Goal: Information Seeking & Learning: Learn about a topic

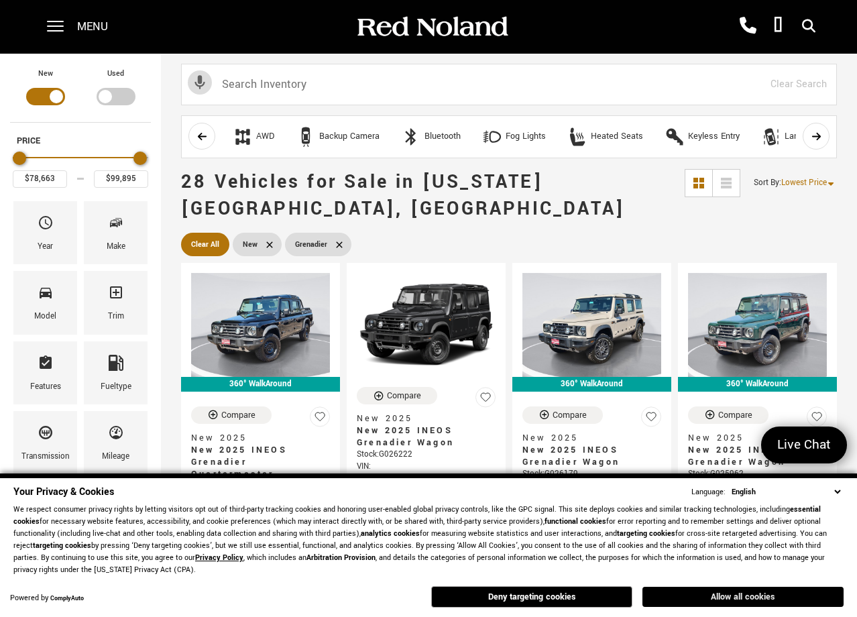
click at [724, 599] on button "Allow all cookies" at bounding box center [743, 597] width 201 height 20
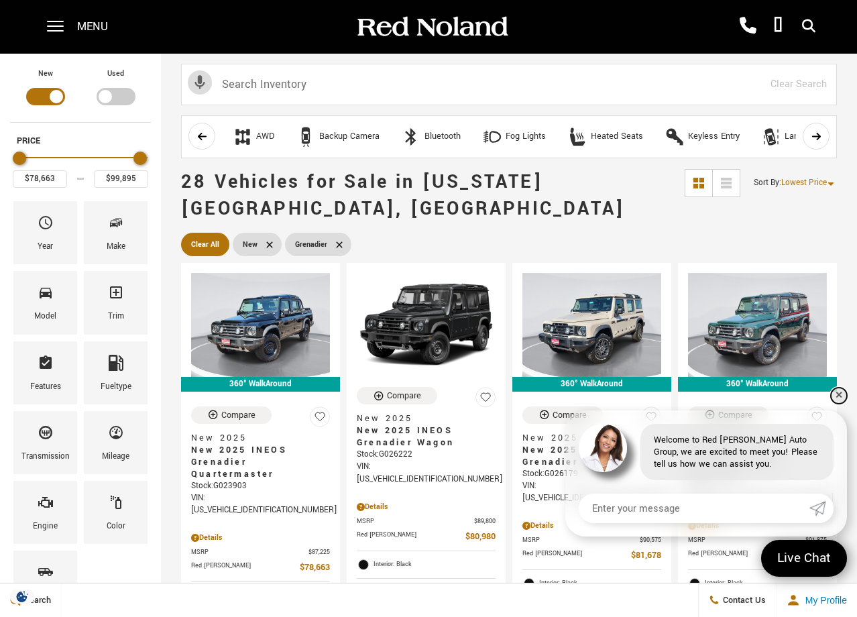
click at [841, 393] on link "✕" at bounding box center [839, 396] width 16 height 16
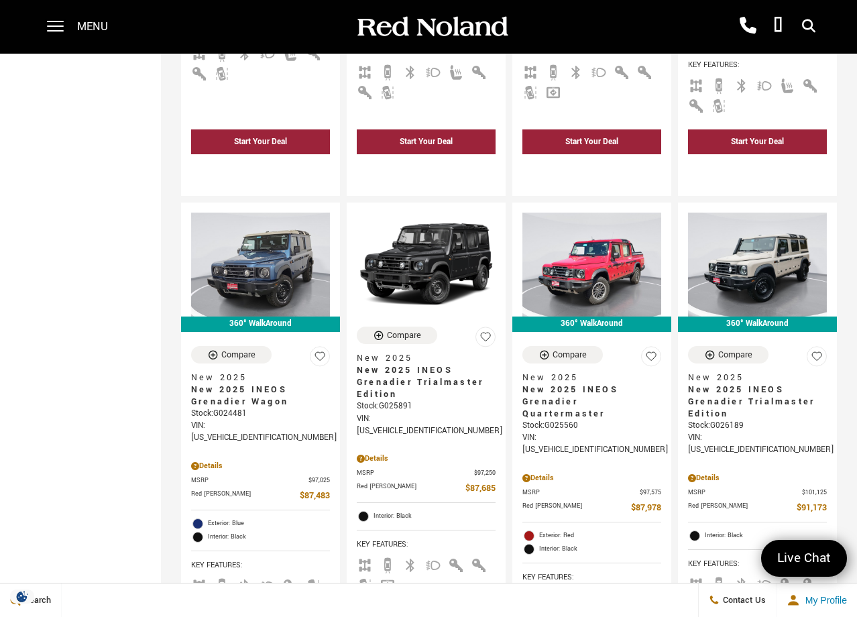
scroll to position [2105, 0]
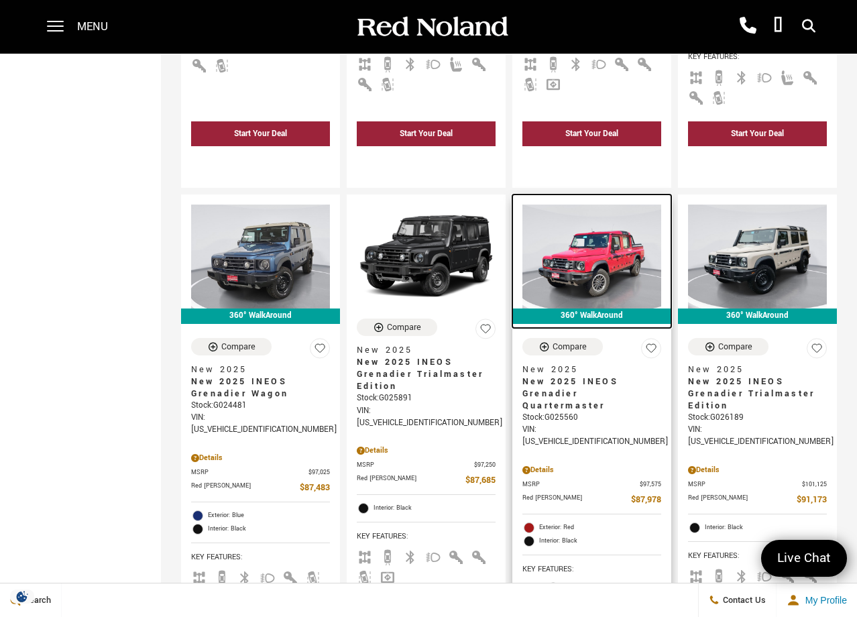
click at [623, 205] on img at bounding box center [592, 257] width 139 height 104
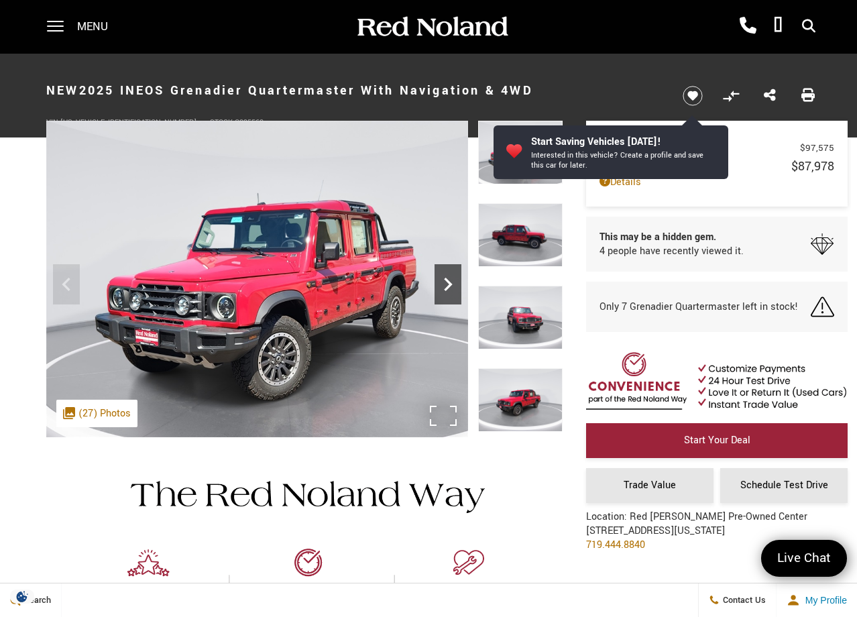
click at [452, 284] on icon "Next" at bounding box center [448, 284] width 8 height 13
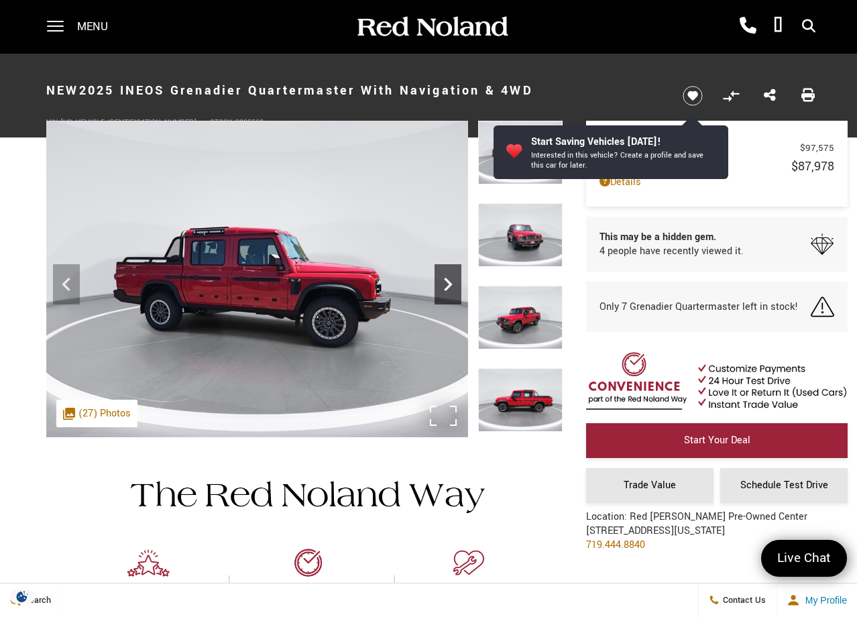
click at [452, 284] on icon "Next" at bounding box center [448, 284] width 8 height 13
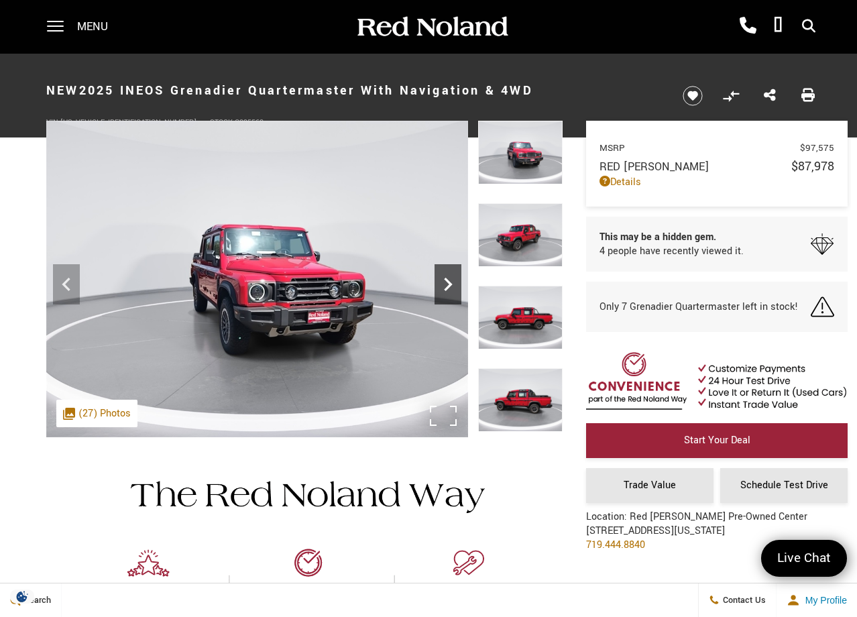
click at [452, 284] on icon "Next" at bounding box center [448, 284] width 8 height 13
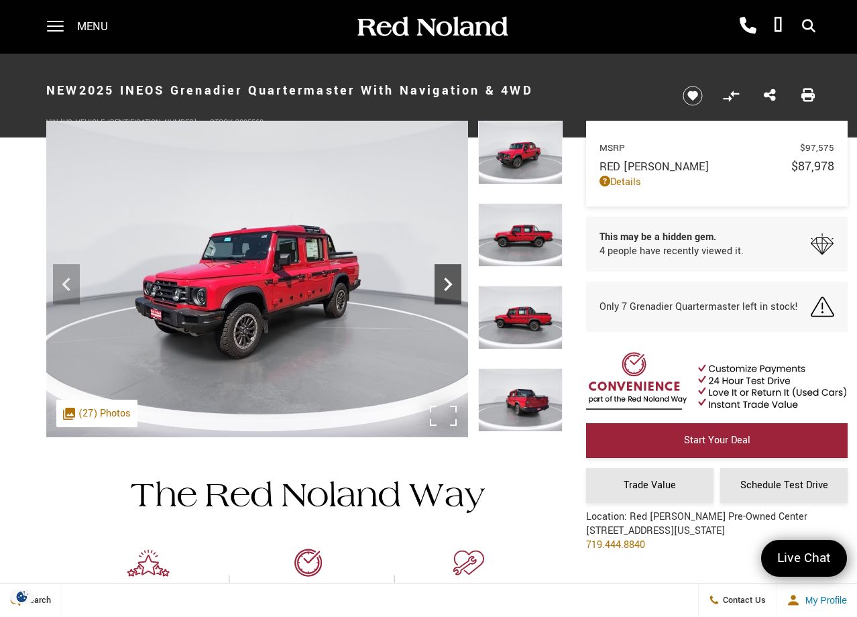
click at [452, 284] on icon "Next" at bounding box center [448, 284] width 8 height 13
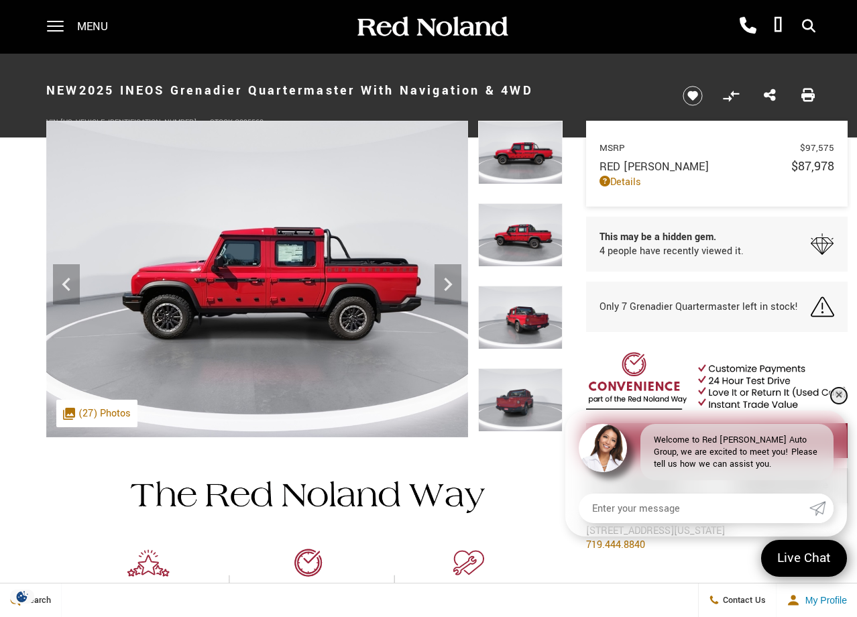
click at [840, 395] on link "✕" at bounding box center [839, 396] width 16 height 16
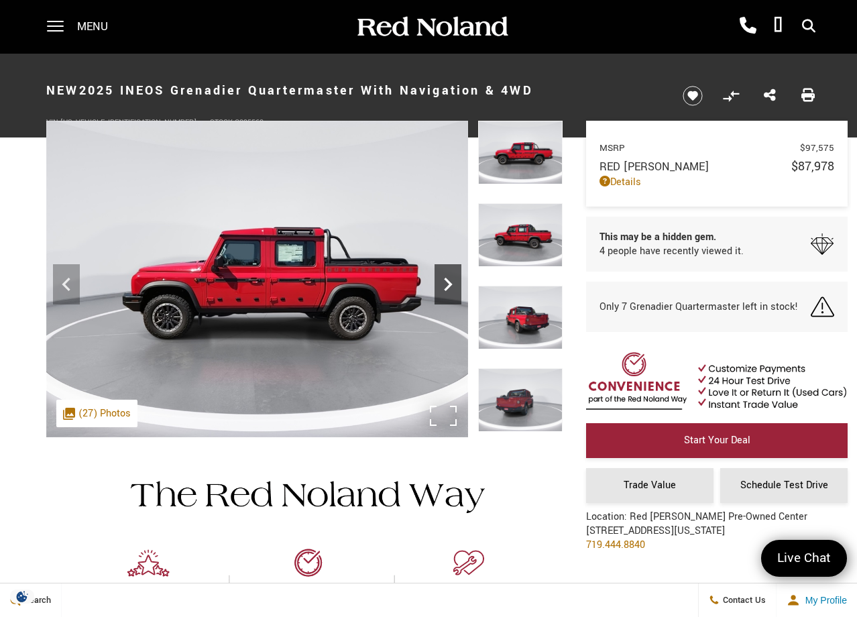
click at [445, 282] on icon "Next" at bounding box center [448, 284] width 27 height 27
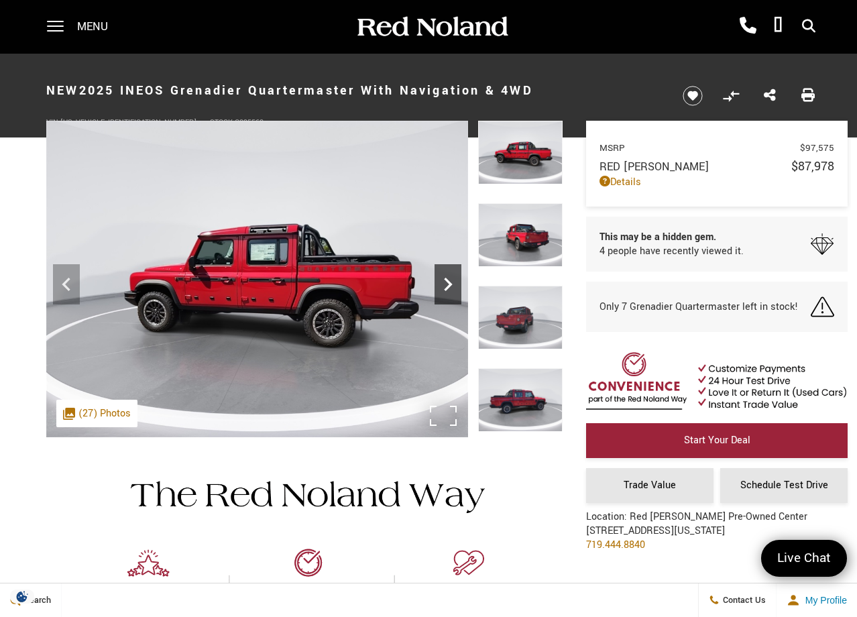
click at [445, 282] on icon "Next" at bounding box center [448, 284] width 27 height 27
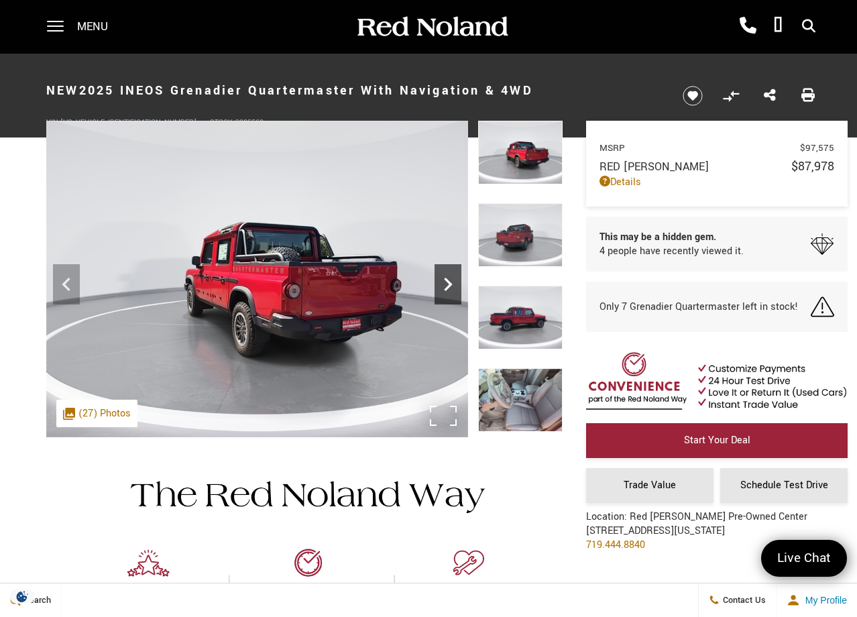
click at [445, 282] on icon "Next" at bounding box center [448, 284] width 27 height 27
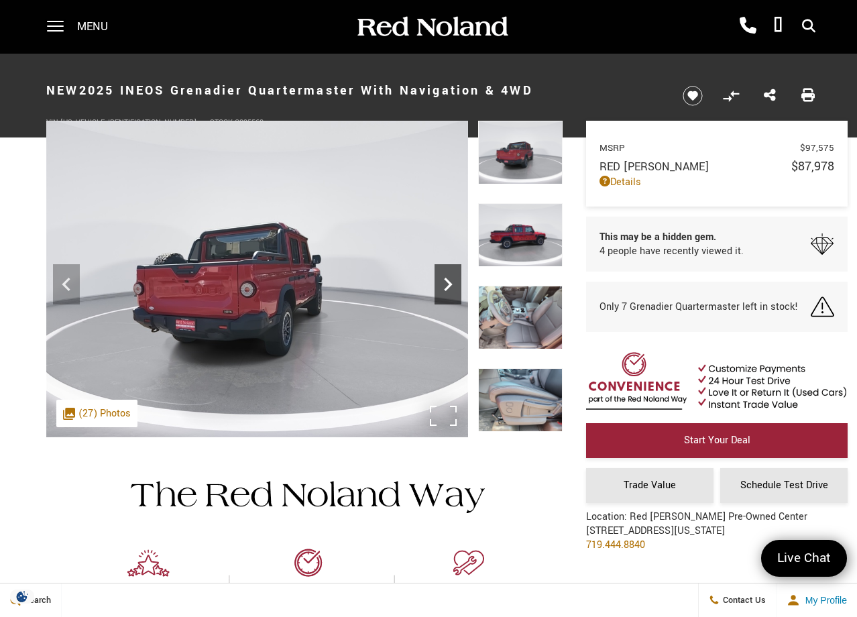
click at [445, 282] on icon "Next" at bounding box center [448, 284] width 27 height 27
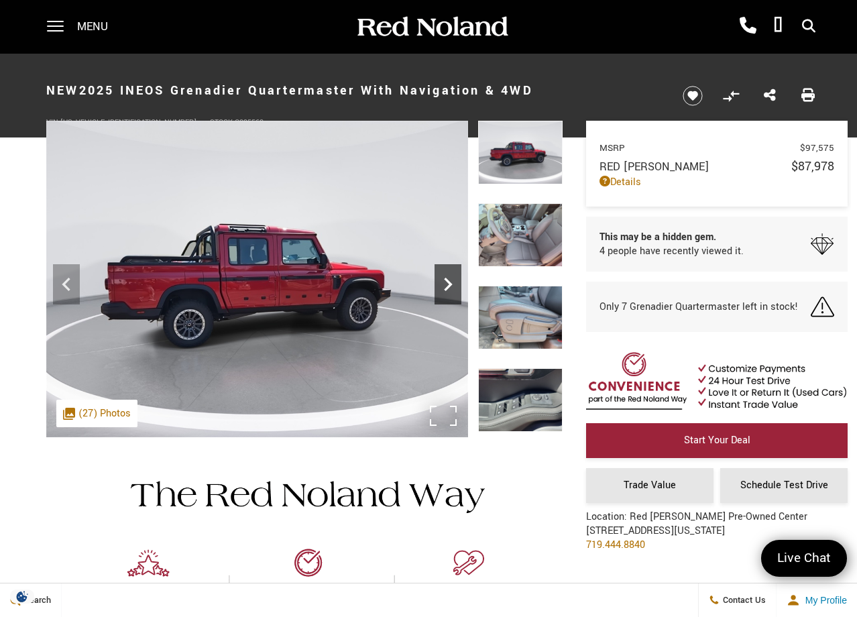
click at [445, 282] on icon "Next" at bounding box center [448, 284] width 27 height 27
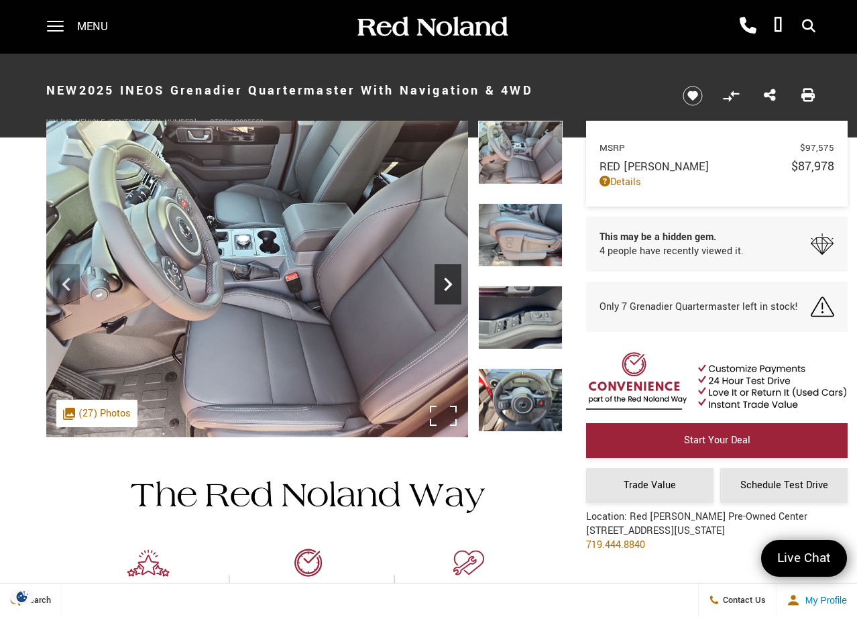
click at [445, 282] on icon "Next" at bounding box center [448, 284] width 27 height 27
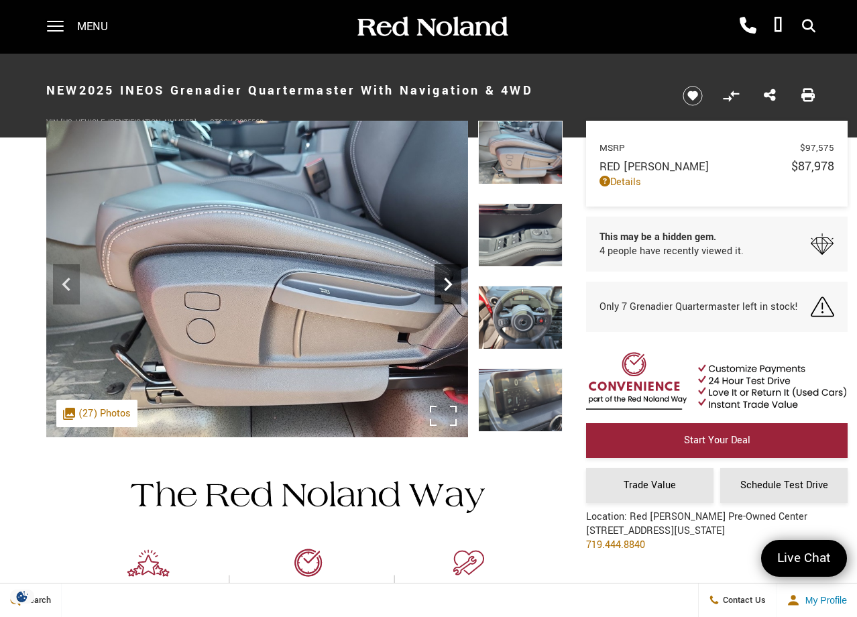
click at [445, 282] on icon "Next" at bounding box center [448, 284] width 27 height 27
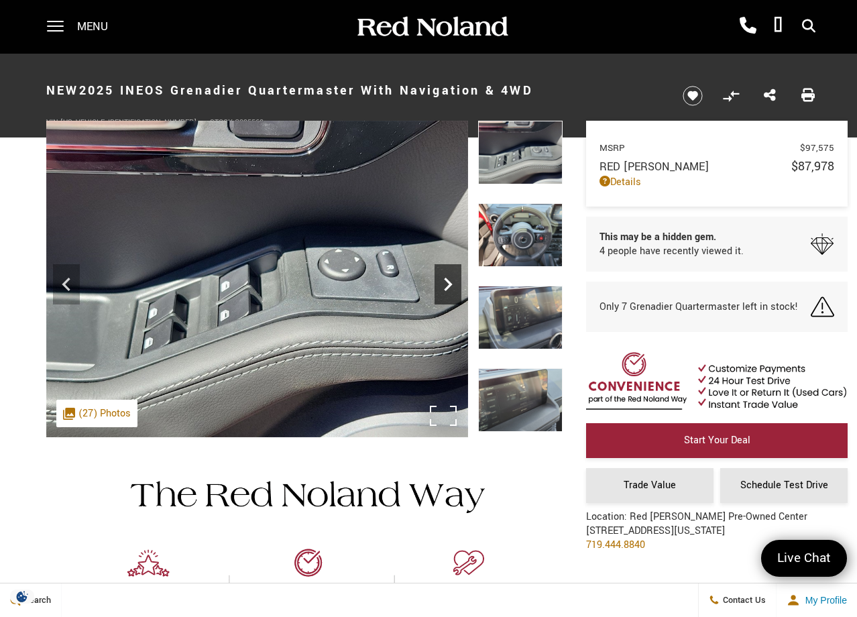
click at [445, 282] on icon "Next" at bounding box center [448, 284] width 27 height 27
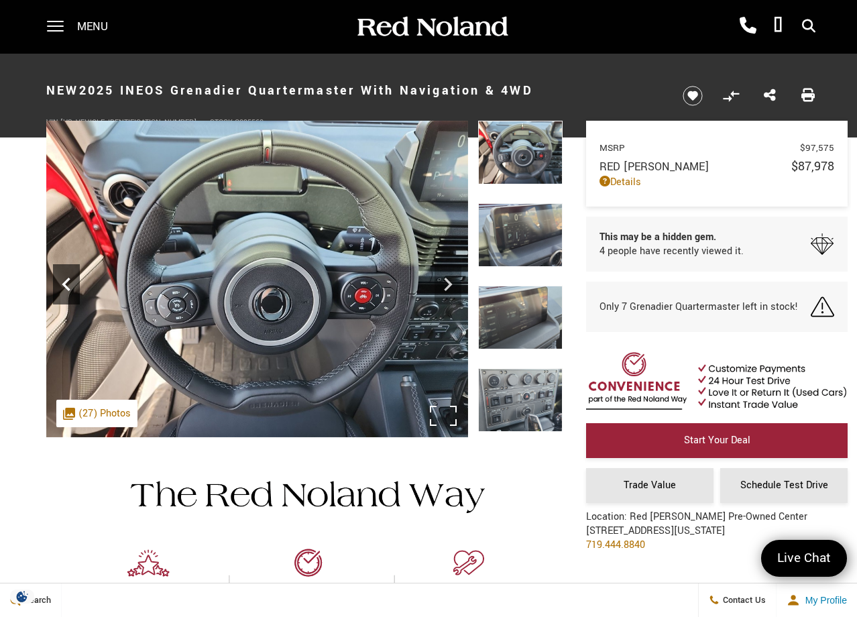
click at [60, 273] on icon "Previous" at bounding box center [66, 284] width 27 height 27
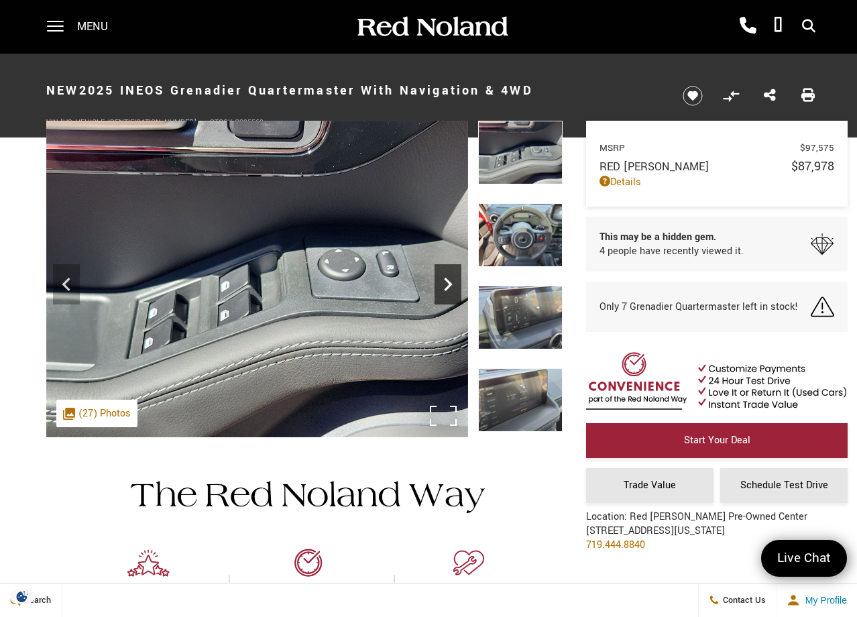
click at [448, 284] on icon "Next" at bounding box center [448, 284] width 27 height 27
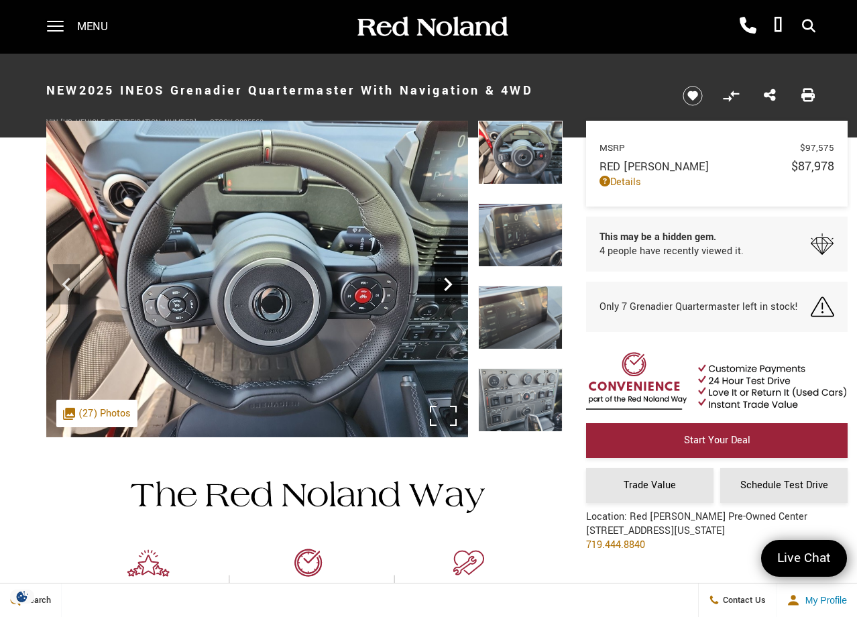
click at [448, 284] on icon "Next" at bounding box center [448, 284] width 27 height 27
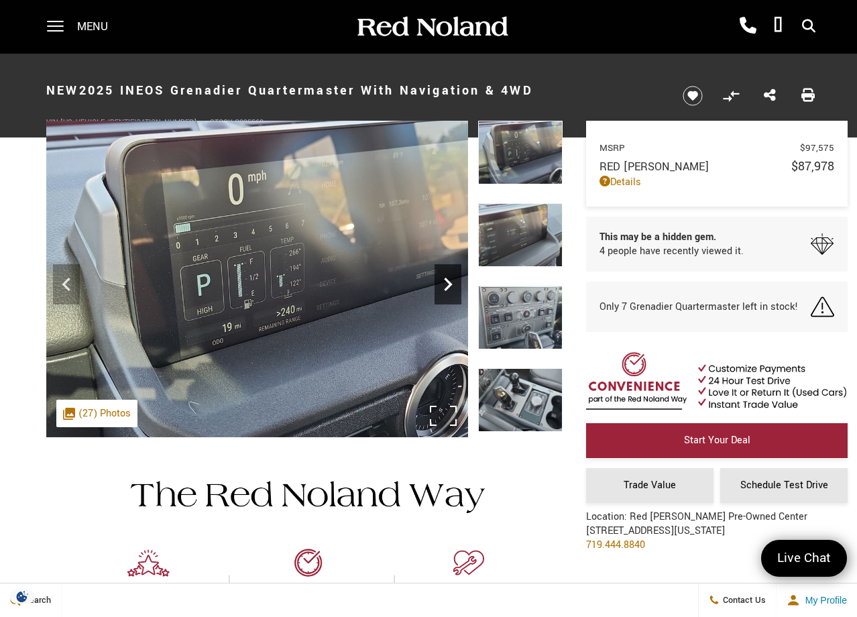
click at [448, 284] on icon "Next" at bounding box center [448, 284] width 27 height 27
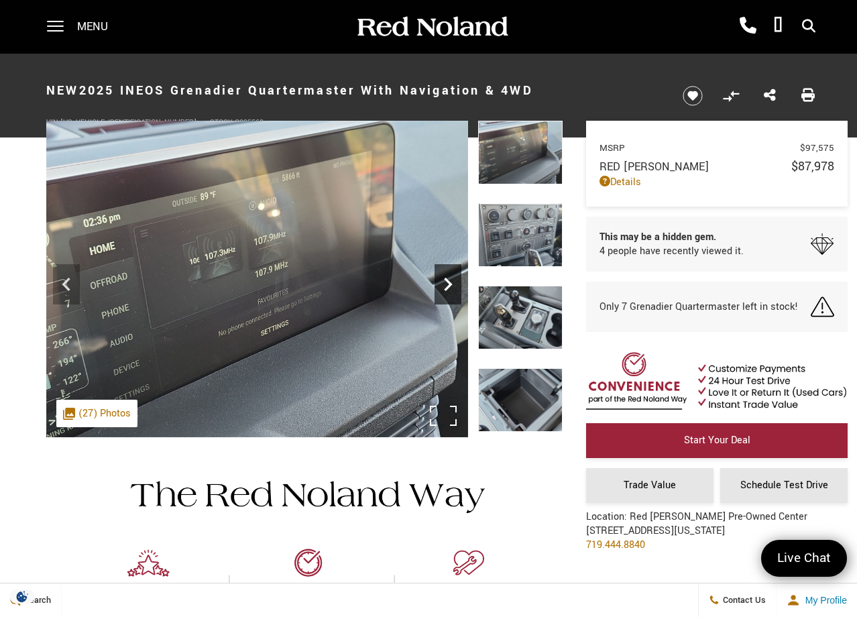
click at [448, 284] on icon "Next" at bounding box center [448, 284] width 27 height 27
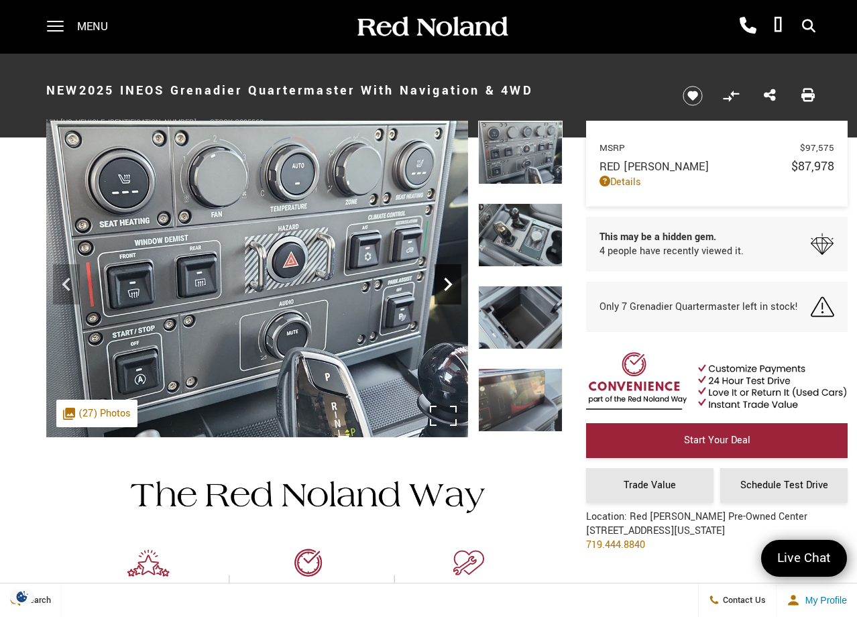
click at [448, 284] on icon "Next" at bounding box center [448, 284] width 27 height 27
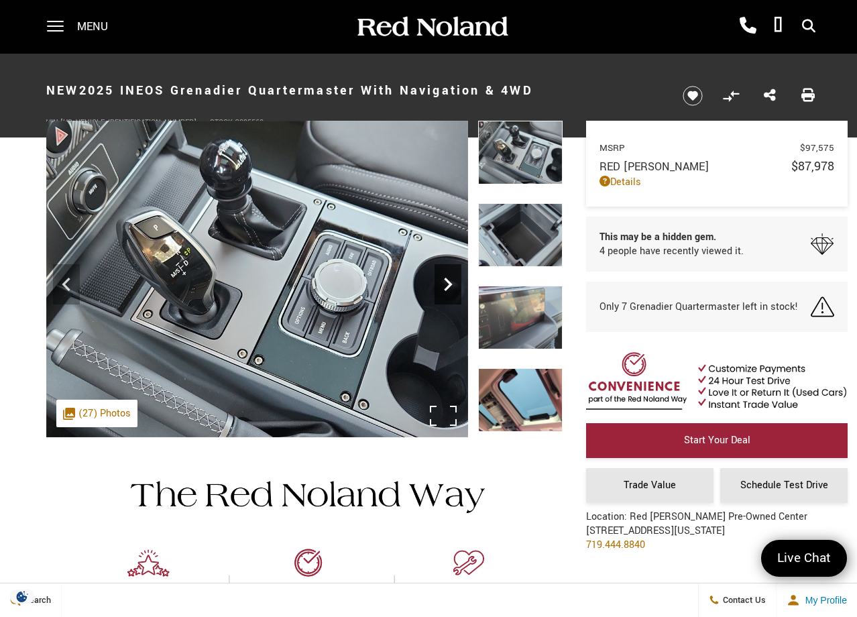
click at [448, 284] on icon "Next" at bounding box center [448, 284] width 27 height 27
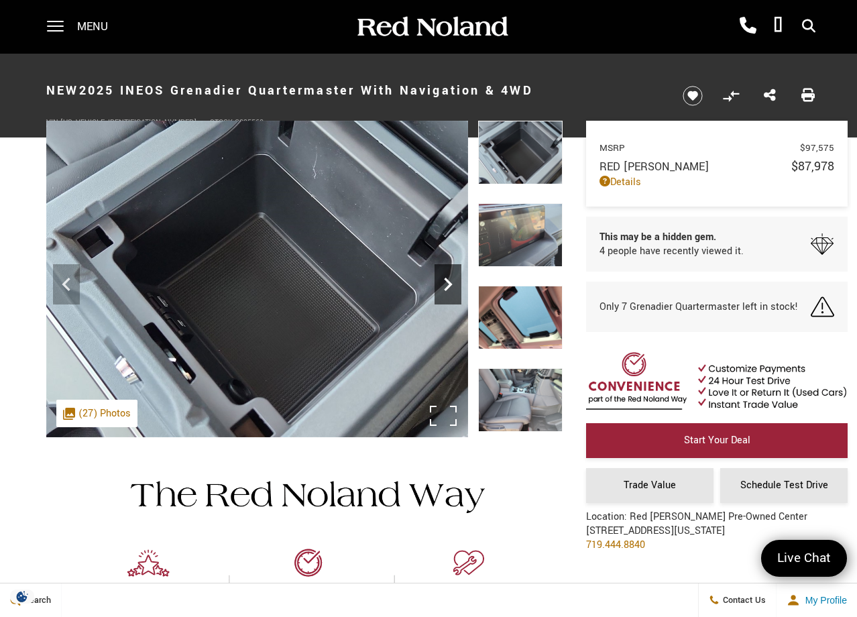
click at [448, 284] on icon "Next" at bounding box center [448, 284] width 27 height 27
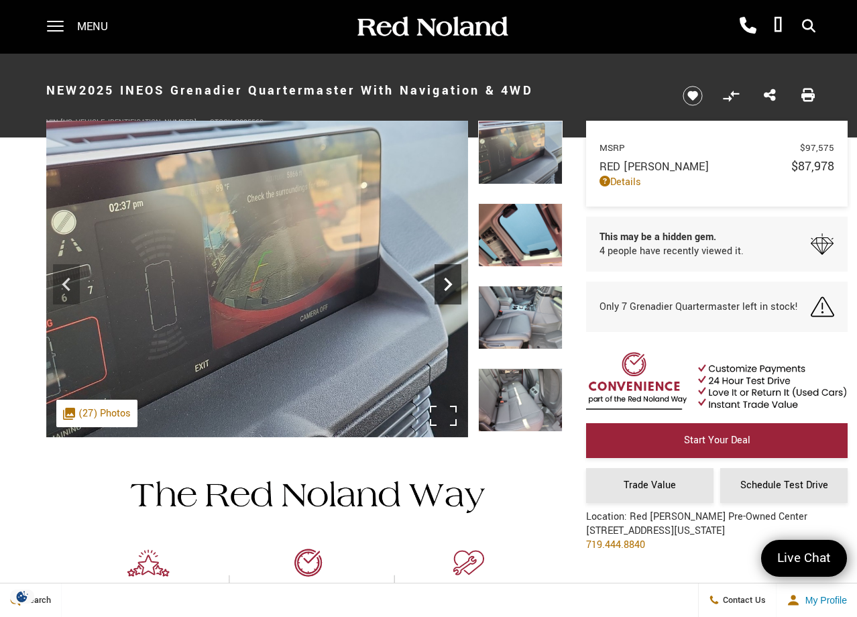
click at [448, 284] on icon "Next" at bounding box center [448, 284] width 27 height 27
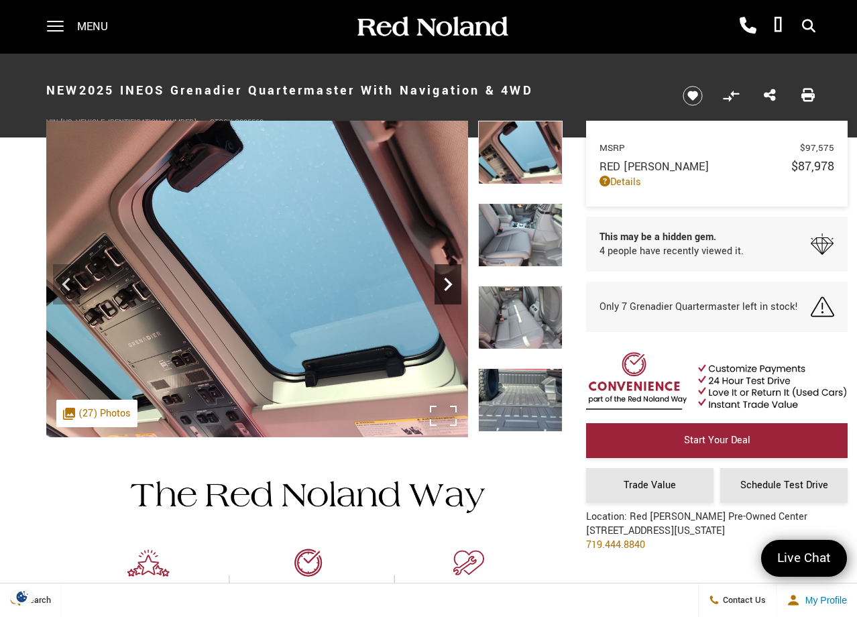
click at [448, 284] on icon "Next" at bounding box center [448, 284] width 27 height 27
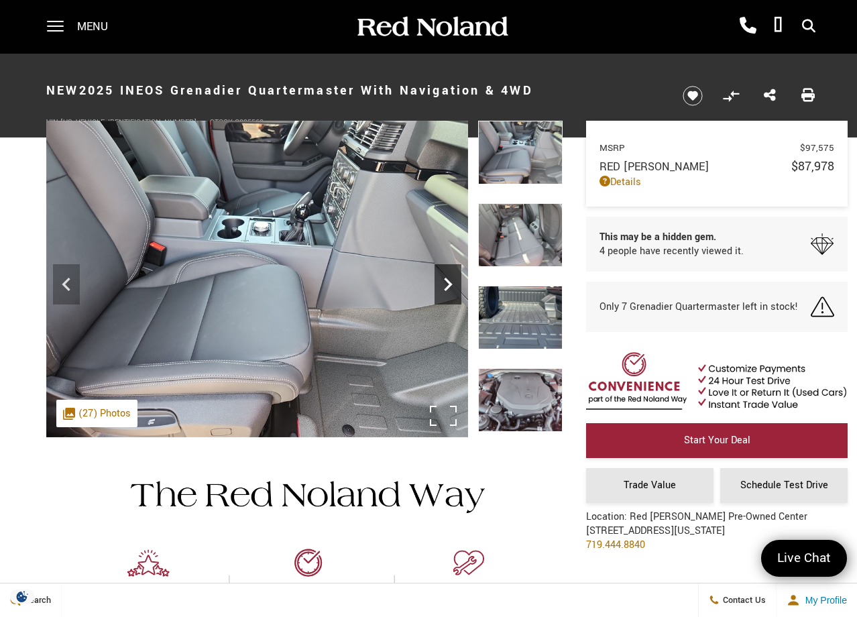
click at [448, 284] on icon "Next" at bounding box center [448, 284] width 27 height 27
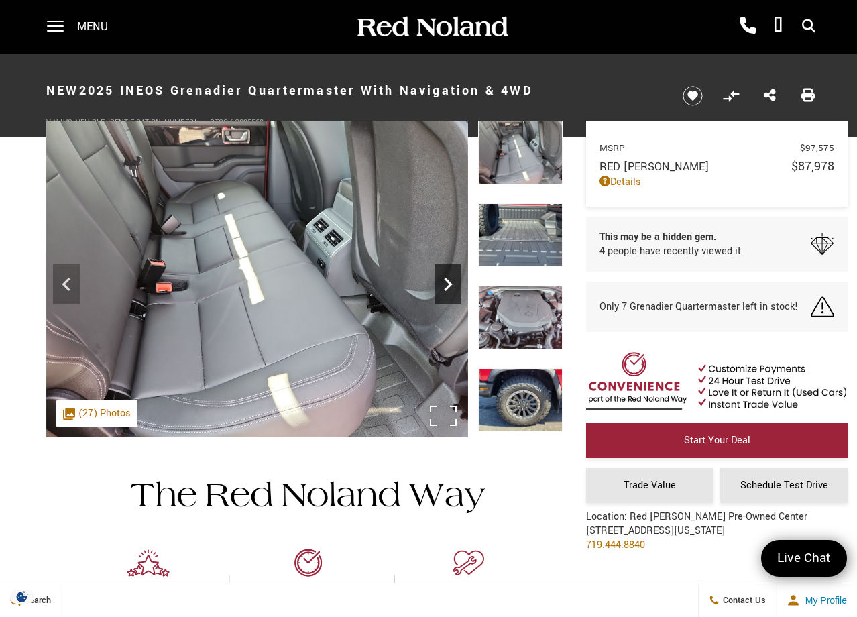
click at [448, 284] on icon "Next" at bounding box center [448, 284] width 27 height 27
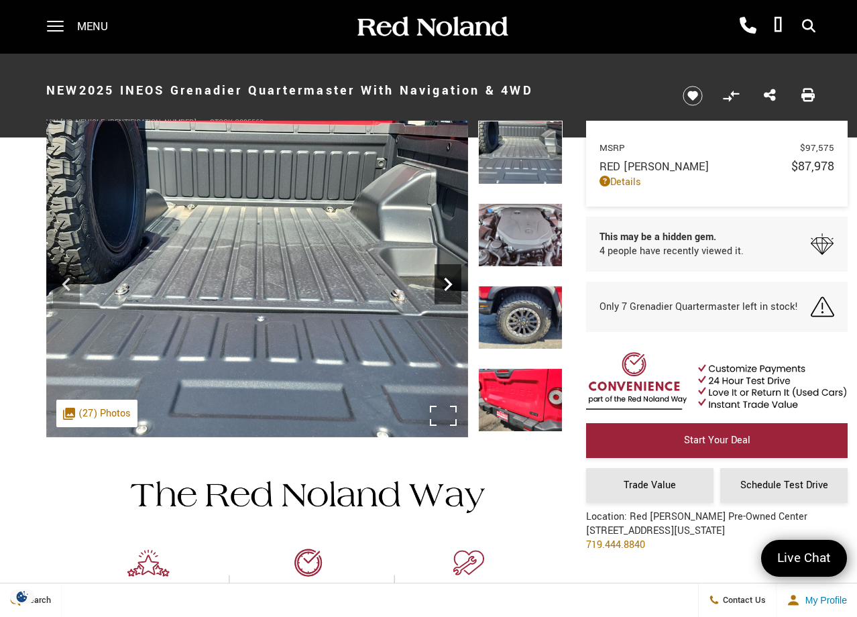
click at [448, 284] on icon "Next" at bounding box center [448, 284] width 27 height 27
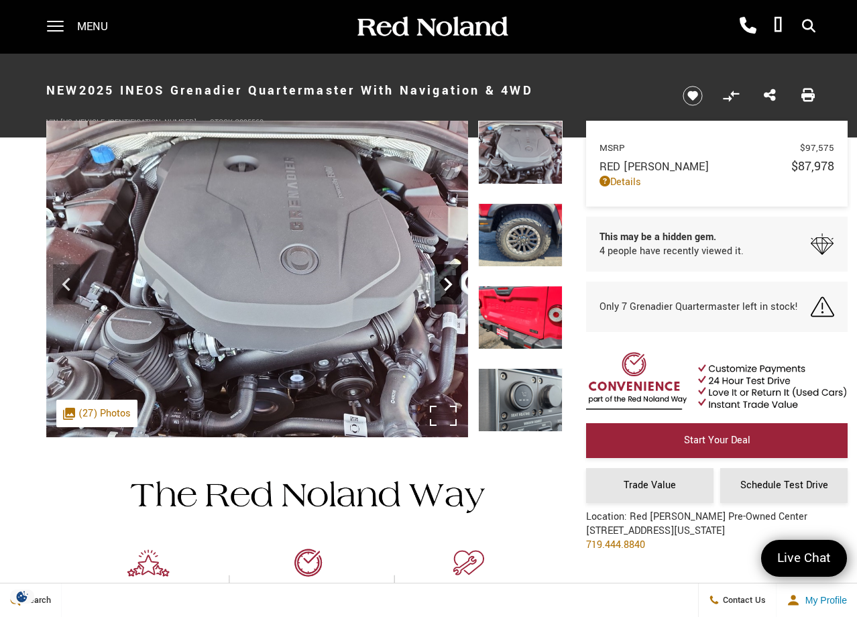
click at [448, 284] on icon "Next" at bounding box center [448, 284] width 27 height 27
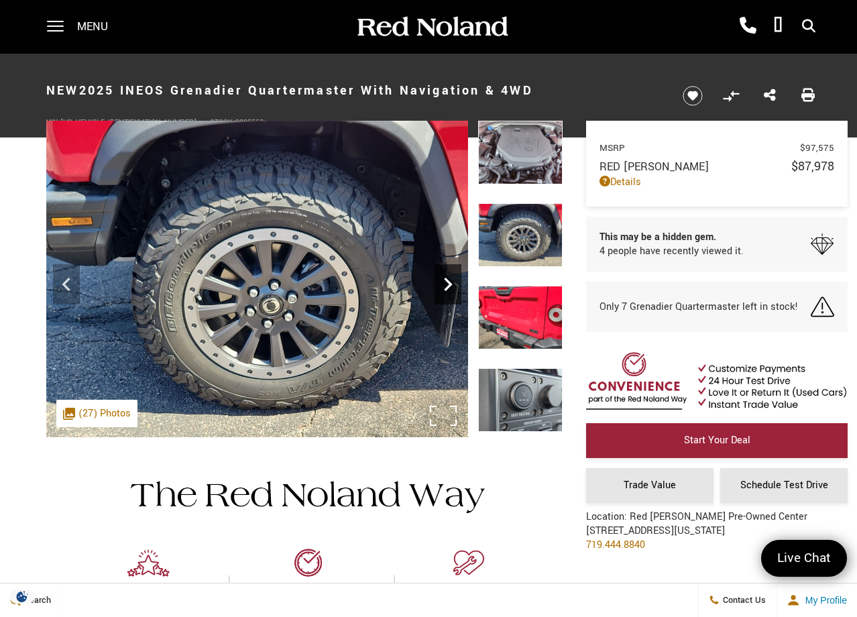
click at [448, 284] on icon "Next" at bounding box center [448, 284] width 27 height 27
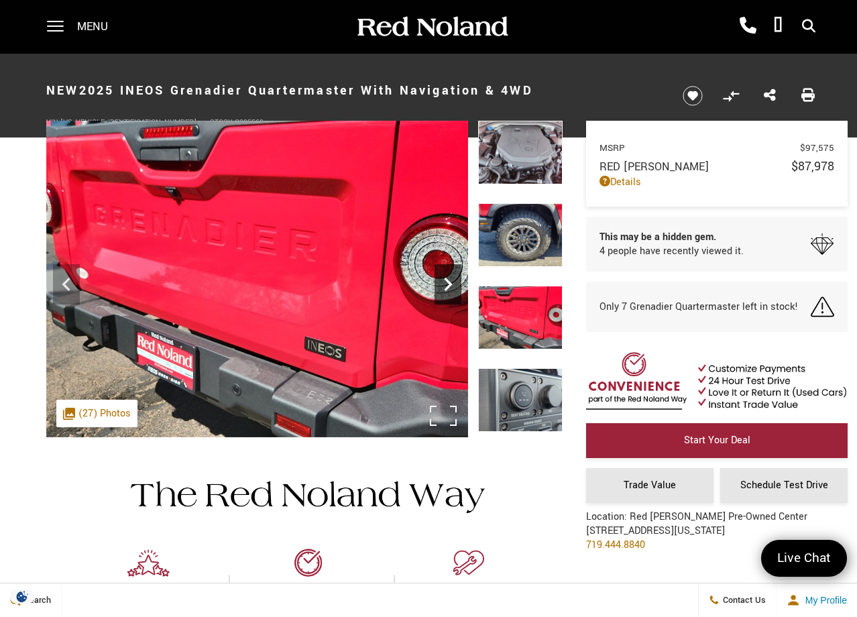
click at [448, 284] on icon "Next" at bounding box center [448, 284] width 27 height 27
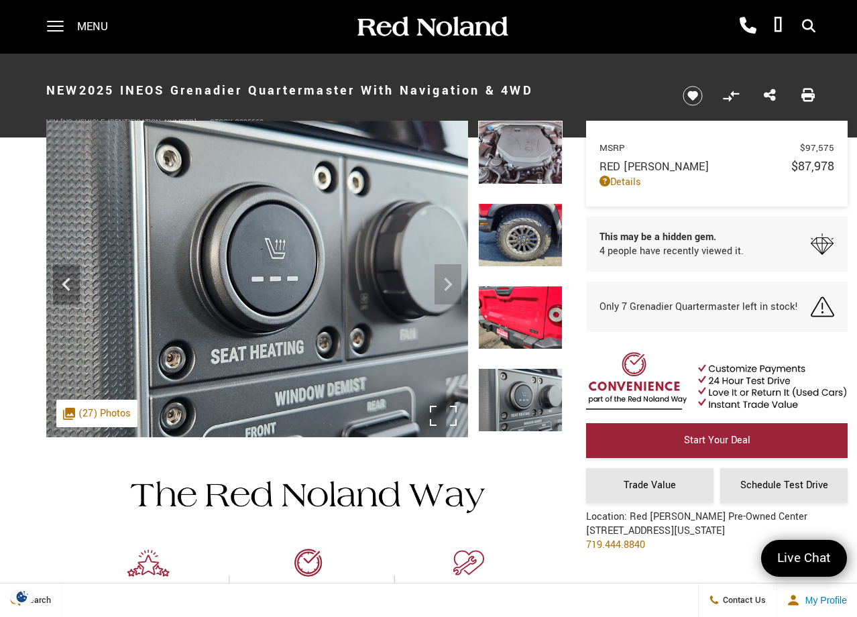
click at [448, 284] on img at bounding box center [257, 279] width 422 height 317
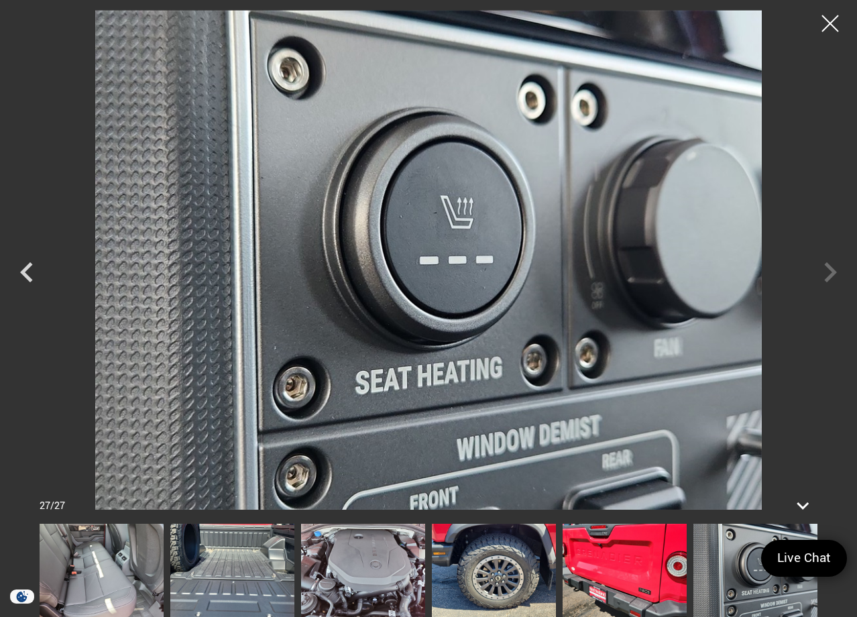
click at [829, 275] on div at bounding box center [428, 260] width 857 height 500
click at [803, 507] on icon at bounding box center [804, 506] width 16 height 10
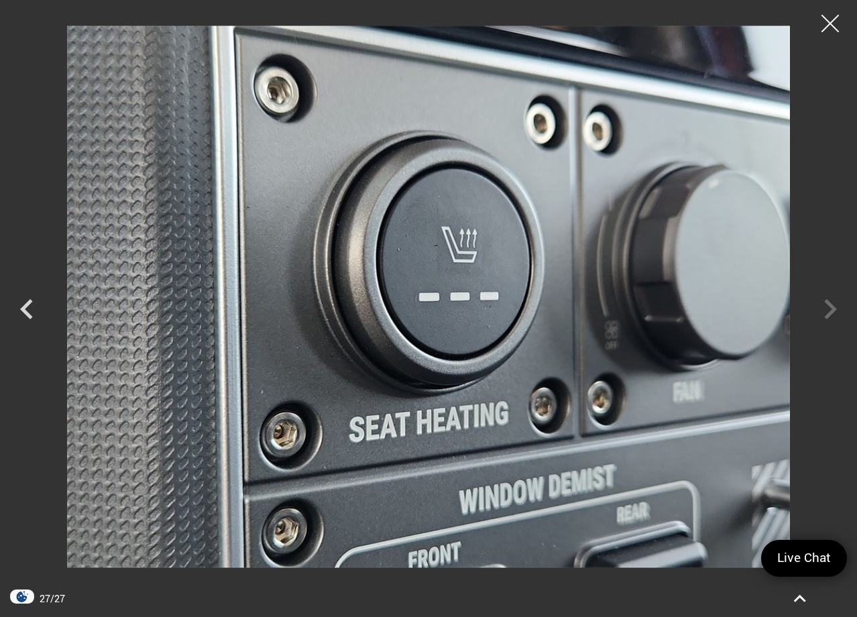
click at [838, 18] on div at bounding box center [831, 24] width 36 height 36
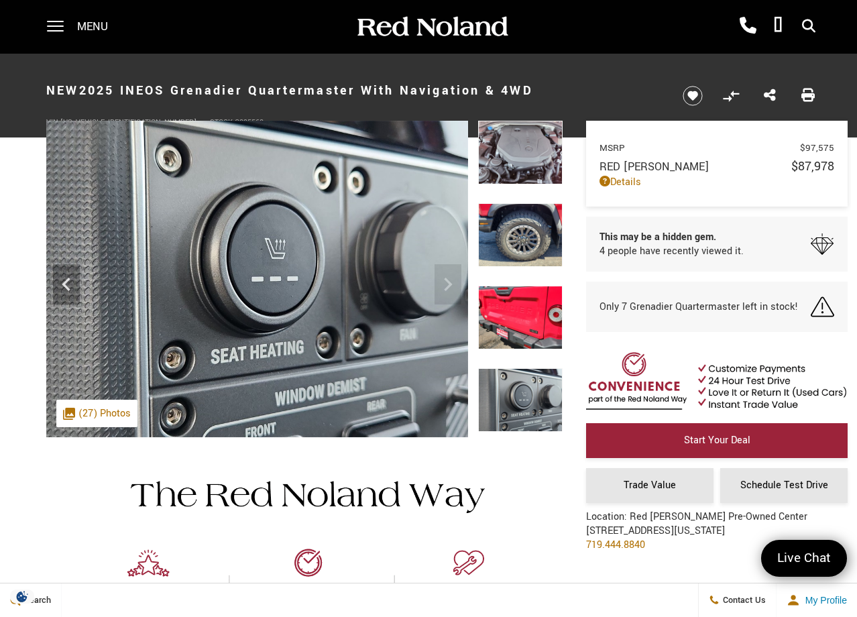
click at [838, 18] on div "Menu Red [PERSON_NAME] Cadillac [PHONE_NUMBER] Red [PERSON_NAME] INEOS Grenadie…" at bounding box center [428, 27] width 857 height 54
click at [634, 180] on link "Details" at bounding box center [717, 182] width 235 height 14
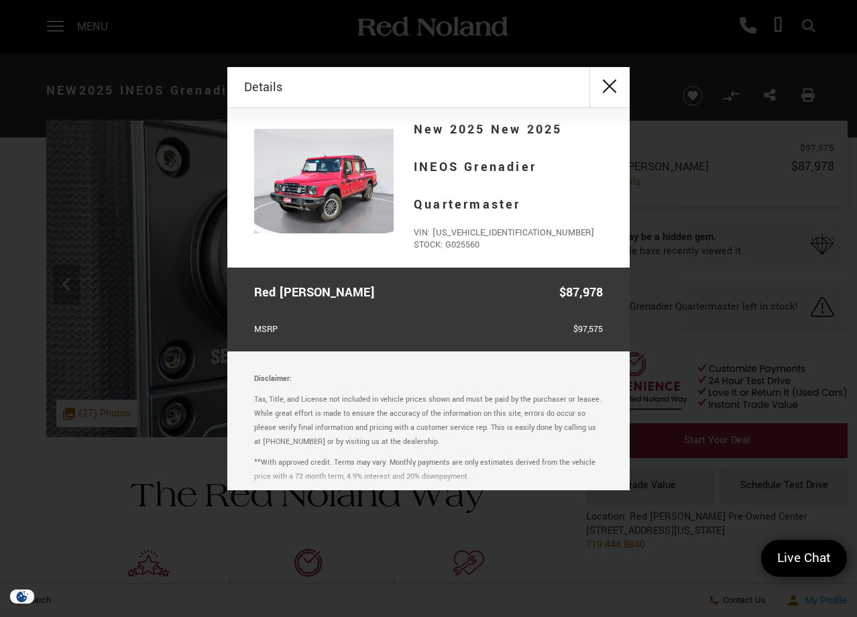
scroll to position [13, 0]
click at [609, 85] on button "close" at bounding box center [610, 87] width 40 height 40
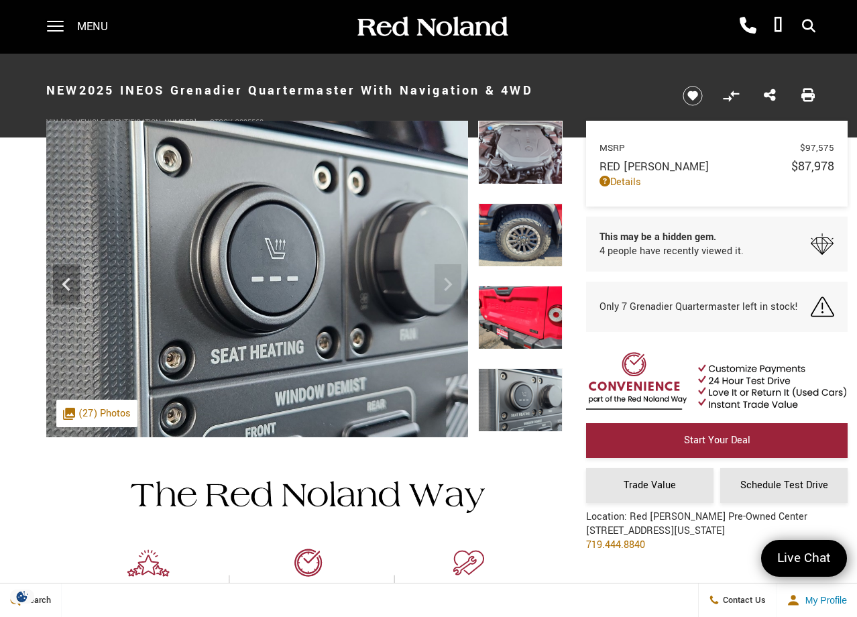
click at [724, 327] on div "Only 7 Grenadier Quartermaster left in stock!" at bounding box center [717, 307] width 262 height 50
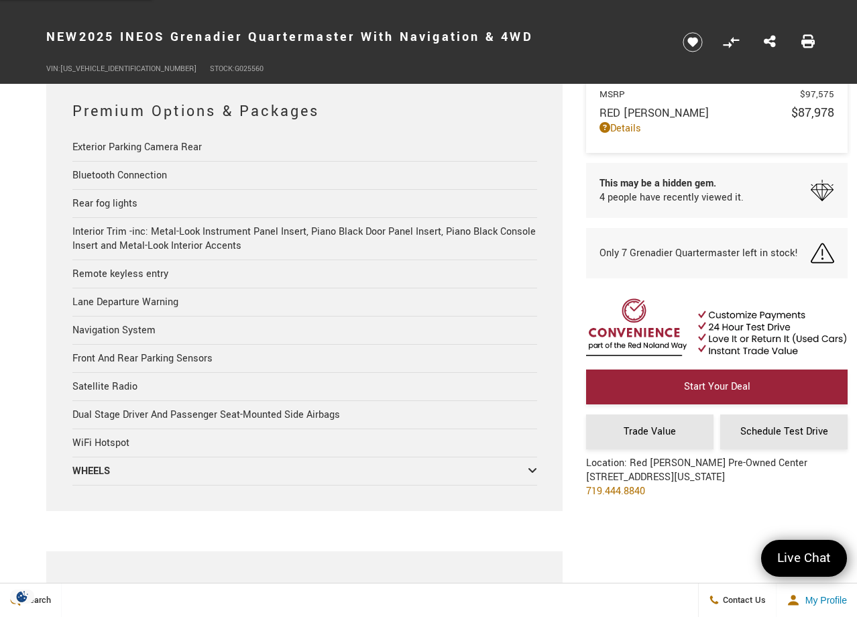
scroll to position [2236, 0]
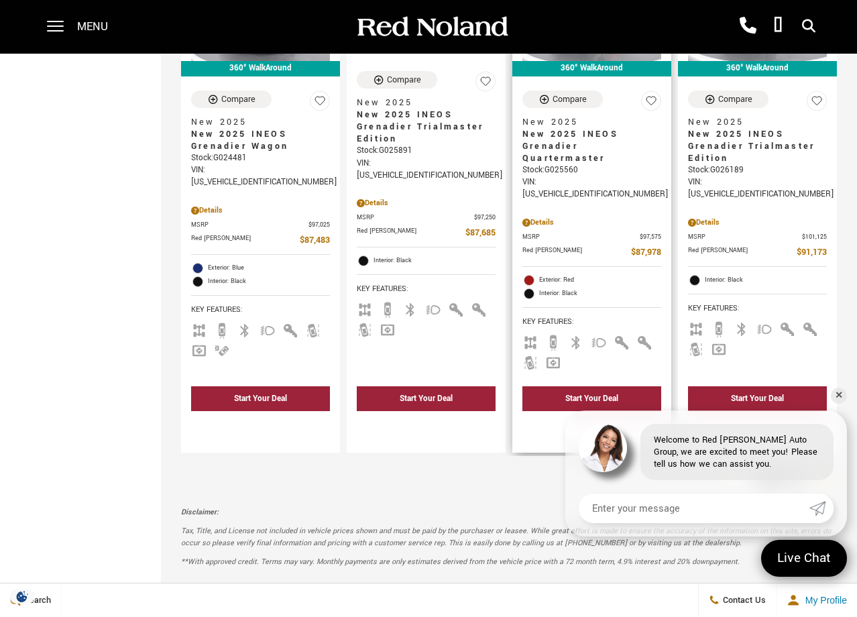
scroll to position [2364, 0]
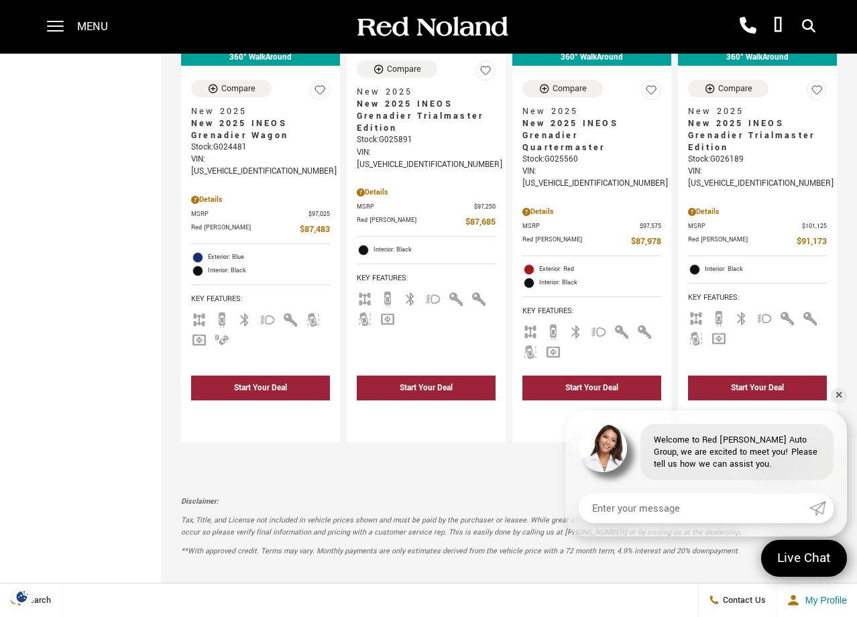
click at [802, 456] on div "Page 1 of 2" at bounding box center [780, 469] width 60 height 27
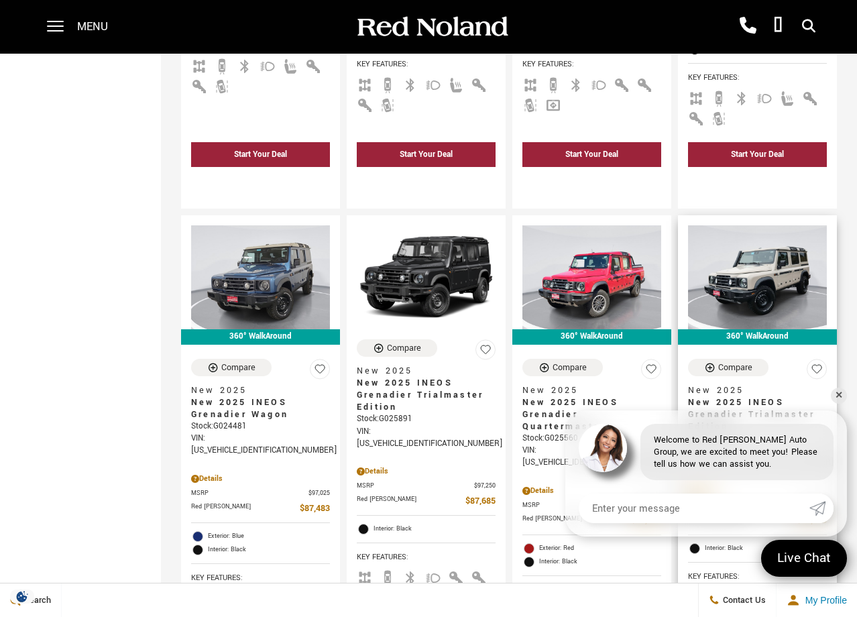
scroll to position [2100, 0]
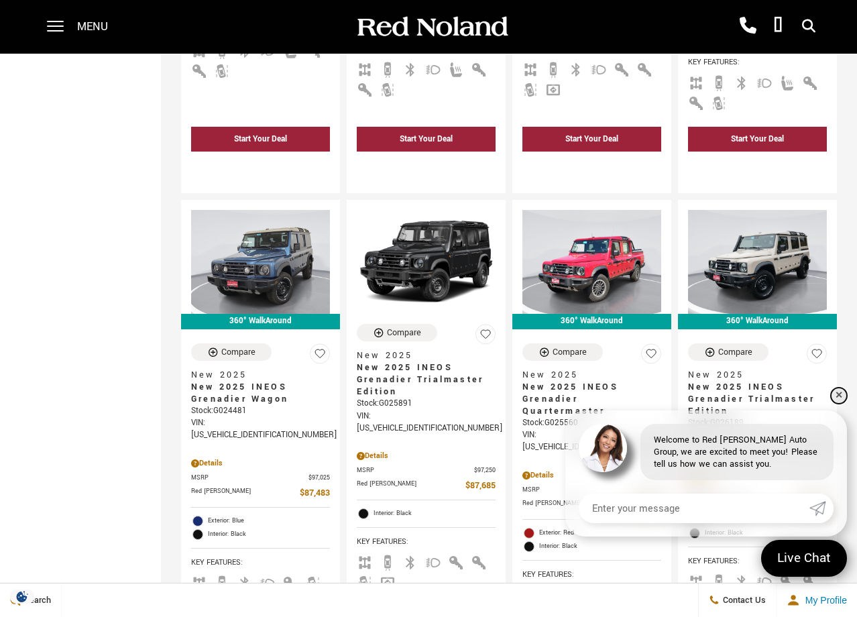
click at [840, 395] on link "✕" at bounding box center [839, 396] width 16 height 16
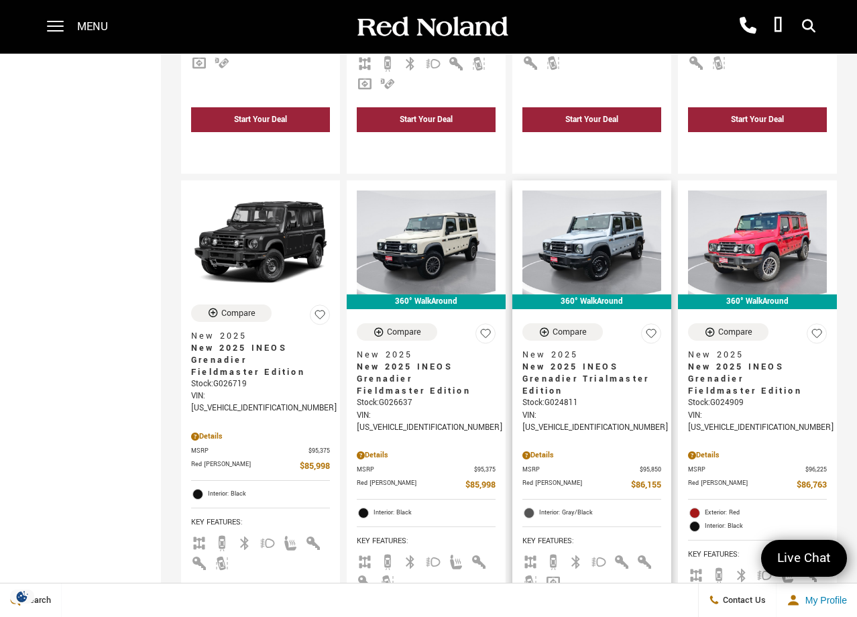
scroll to position [1615, 0]
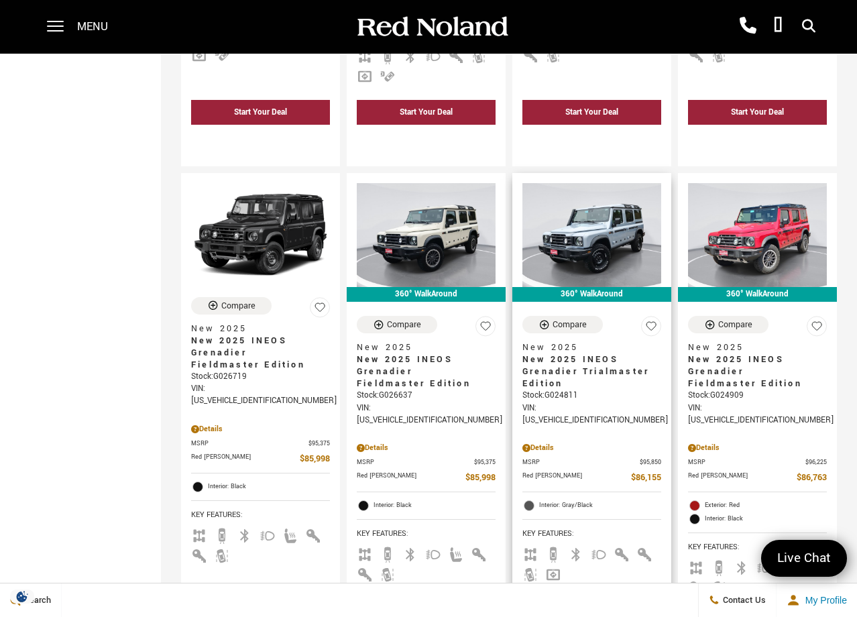
click at [662, 358] on div "Compare New 2025 New 2025 INEOS Grenadier Trialmaster Edition Stock : G024811 V…" at bounding box center [592, 450] width 159 height 289
